Goal: Use online tool/utility: Utilize a website feature to perform a specific function

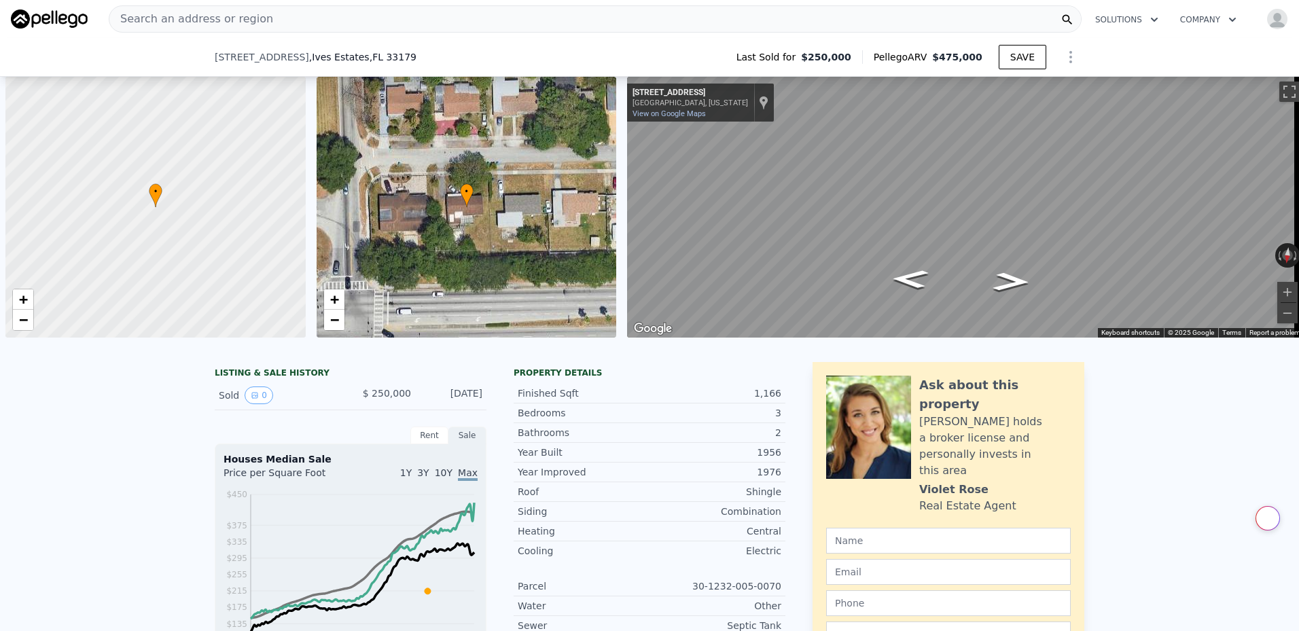
select select "30"
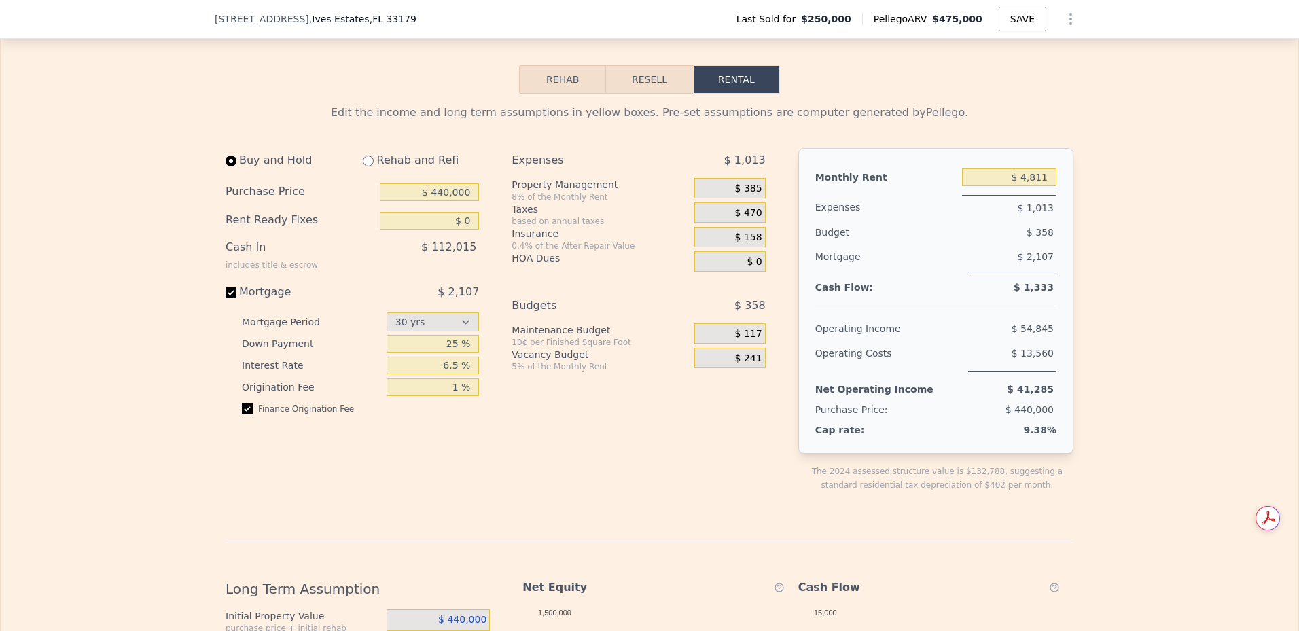
type input "$ 2,950"
type input "3 %"
click at [582, 202] on div "8% of the Monthly Rent" at bounding box center [599, 197] width 177 height 11
click at [738, 195] on span "$ 236" at bounding box center [748, 189] width 27 height 12
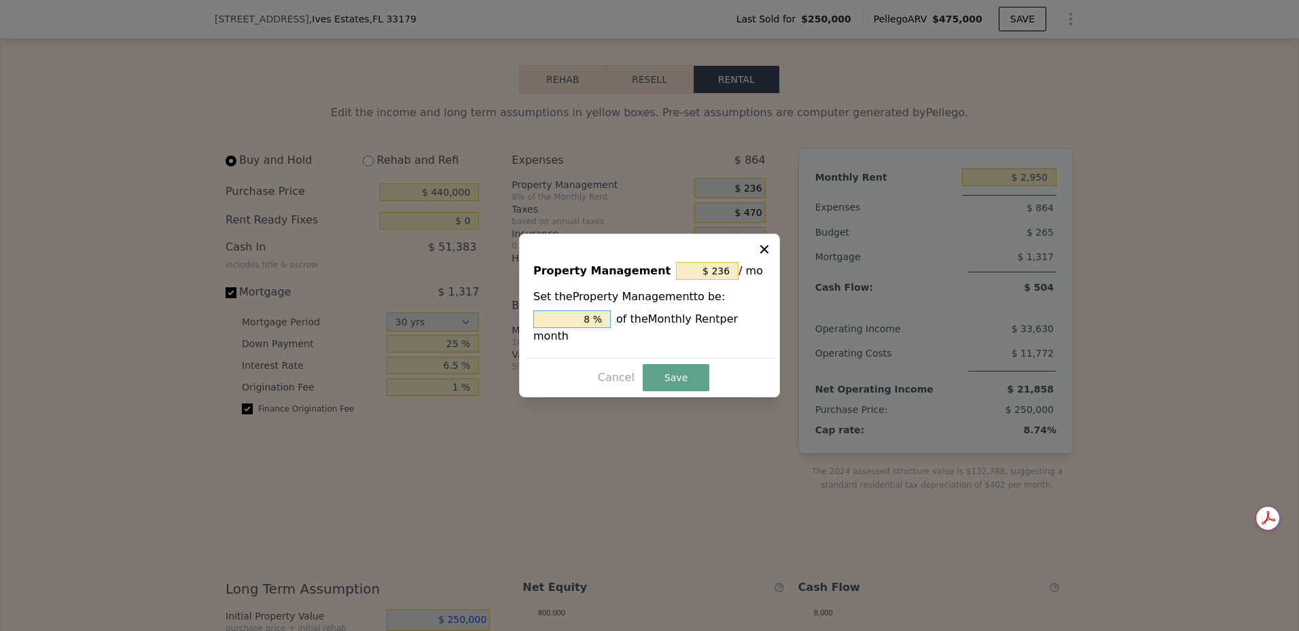
drag, startPoint x: 590, startPoint y: 321, endPoint x: 562, endPoint y: 321, distance: 27.9
click at [562, 321] on input "8 %" at bounding box center [571, 319] width 77 height 18
type input "$ 30"
type input "1 %"
type input "$ 354"
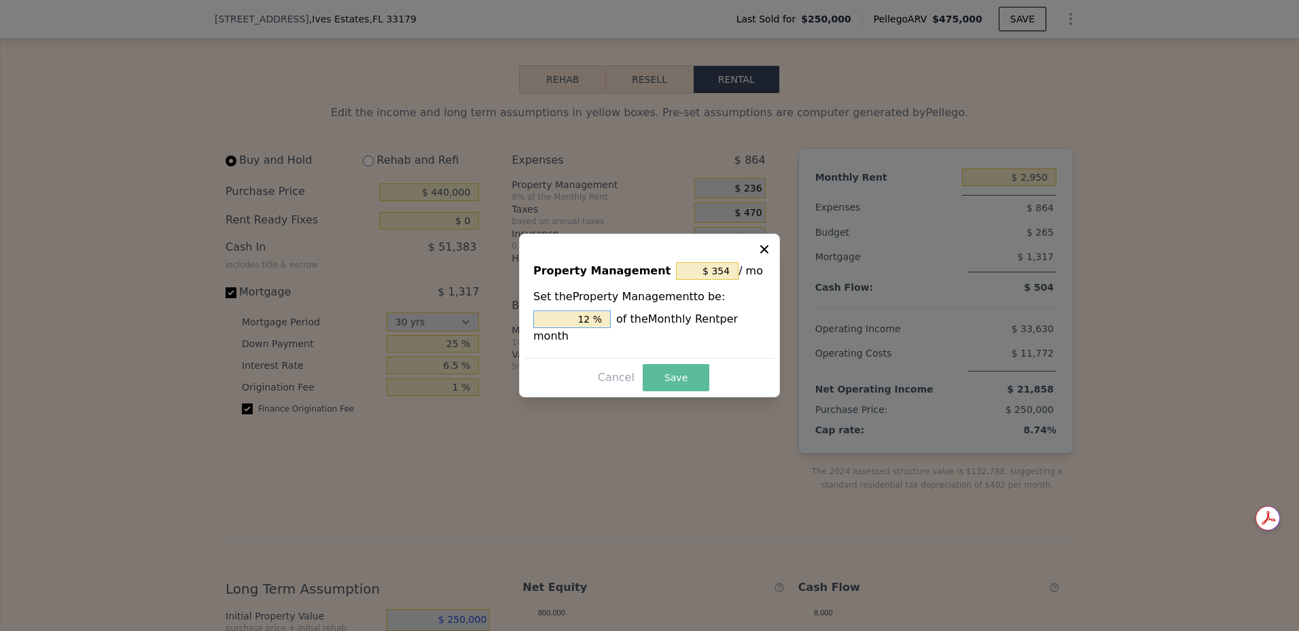
type input "12 %"
click at [691, 381] on button "Save" at bounding box center [676, 377] width 67 height 27
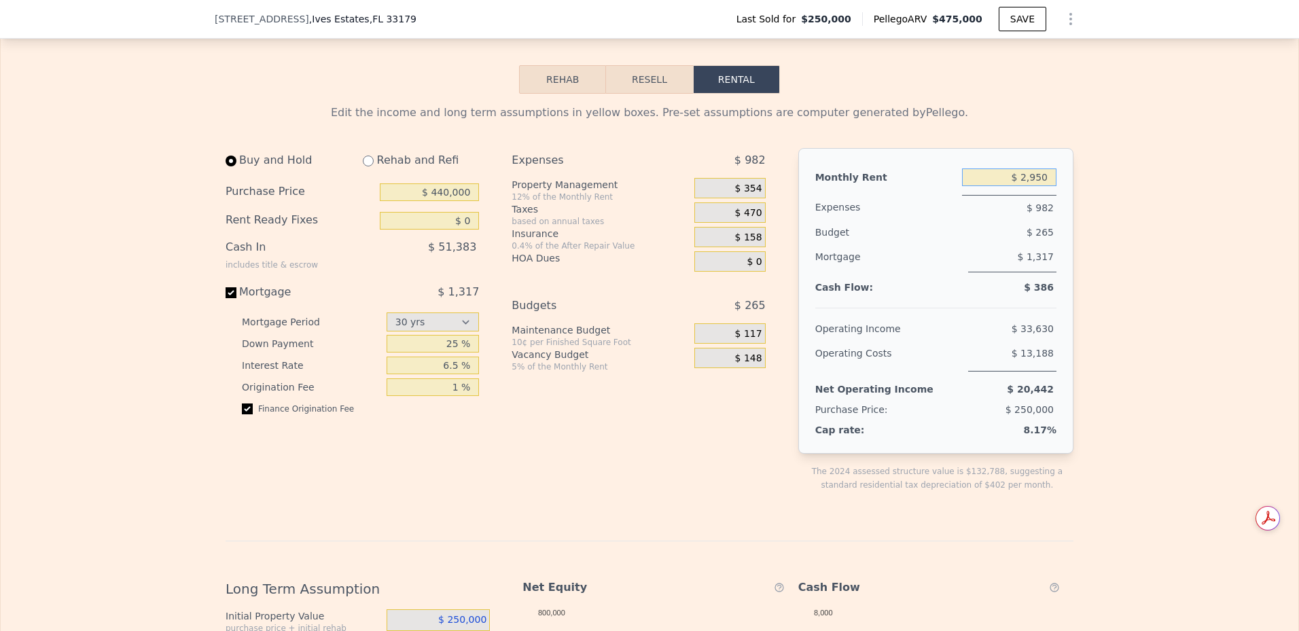
drag, startPoint x: 1049, startPoint y: 201, endPoint x: 1017, endPoint y: 203, distance: 32.0
click at [1017, 186] on input "$ 2,950" at bounding box center [1009, 177] width 94 height 18
type input "$ 4,811"
click at [1227, 202] on div "Edit the income and long term assumptions in yellow boxes. Pre-set assumptions …" at bounding box center [649, 555] width 1297 height 923
